Goal: Information Seeking & Learning: Learn about a topic

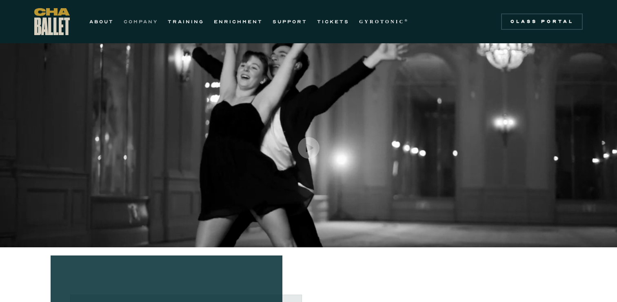
click at [152, 23] on link "COMPANY" at bounding box center [141, 22] width 34 height 10
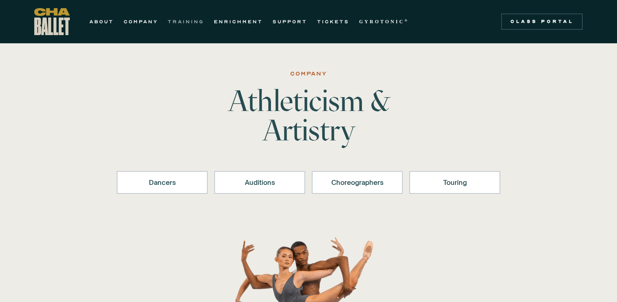
click at [192, 24] on link "TRAINING" at bounding box center [186, 22] width 36 height 10
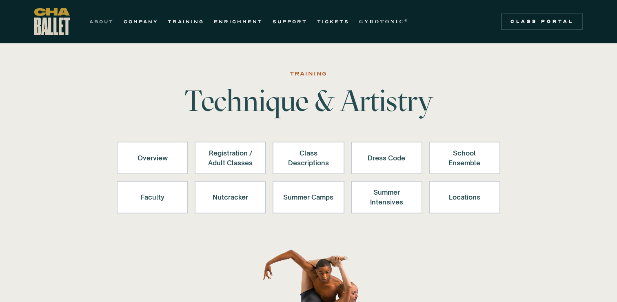
click at [100, 22] on link "ABOUT" at bounding box center [101, 22] width 24 height 10
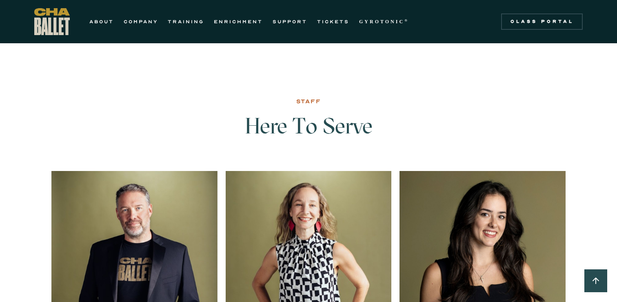
scroll to position [1032, 0]
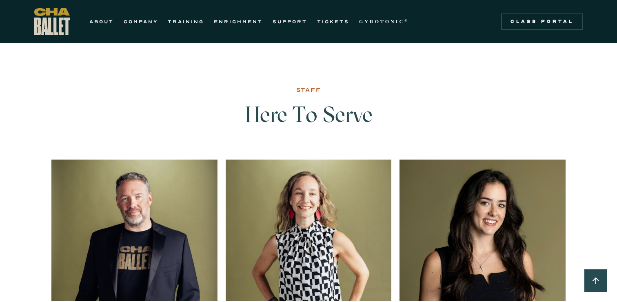
click at [180, 31] on div "ABOUT COMPANY TRAINING ENRICHMENT SUPPORT TICKETS GYROTONIC ® Information Style…" at bounding box center [223, 21] width 379 height 27
click at [180, 22] on link "TRAINING" at bounding box center [186, 22] width 36 height 10
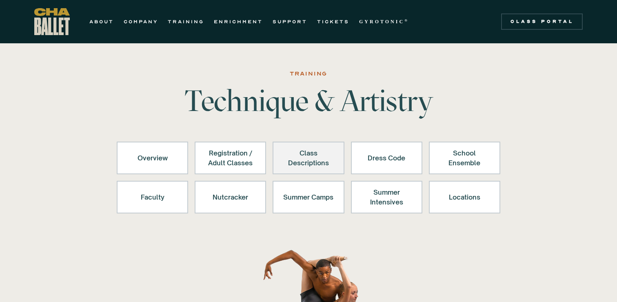
click at [300, 153] on div "Class Descriptions" at bounding box center [308, 158] width 50 height 20
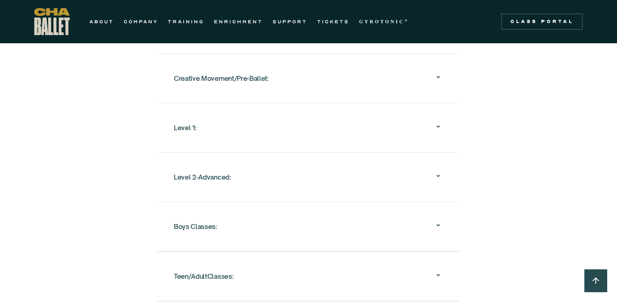
scroll to position [829, 0]
click at [294, 165] on div "Level 2-Advanced:" at bounding box center [308, 177] width 269 height 26
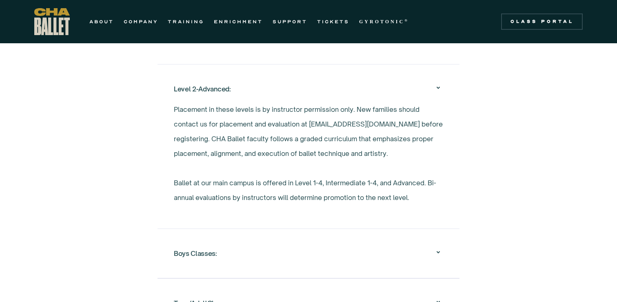
scroll to position [916, 0]
click at [99, 22] on link "ABOUT" at bounding box center [101, 22] width 24 height 10
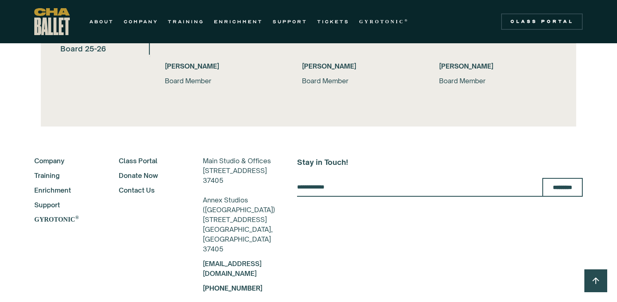
scroll to position [1827, 0]
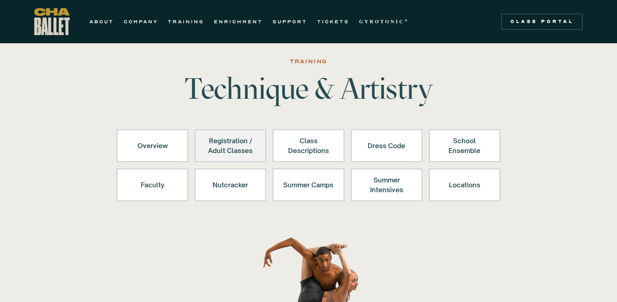
scroll to position [11, 0]
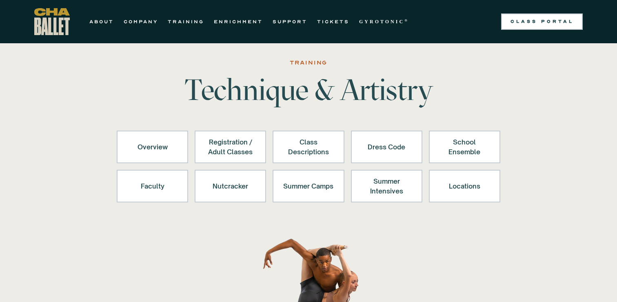
click at [511, 23] on div "Class Portal" at bounding box center [542, 21] width 72 height 7
